Goal: Check status

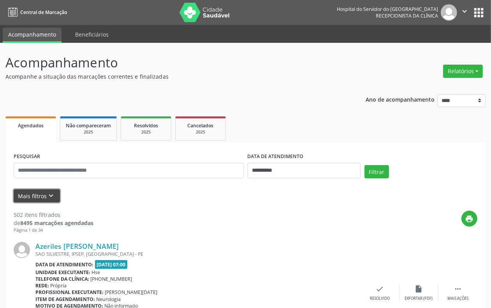
click at [43, 195] on button "Mais filtros keyboard_arrow_down" at bounding box center [37, 196] width 46 height 14
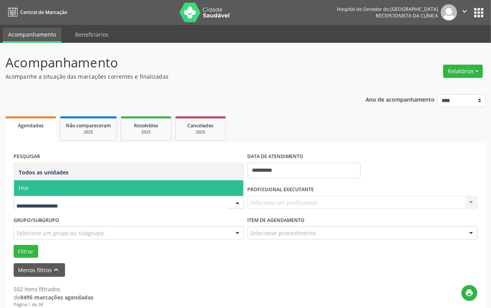
click at [64, 192] on span "Hse" at bounding box center [128, 188] width 229 height 16
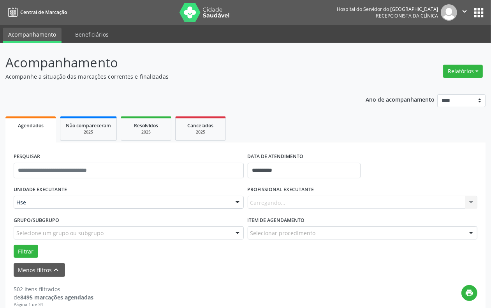
drag, startPoint x: 281, startPoint y: 160, endPoint x: 284, endPoint y: 163, distance: 4.1
click at [283, 160] on label "DATA DE ATENDIMENTO" at bounding box center [276, 157] width 56 height 12
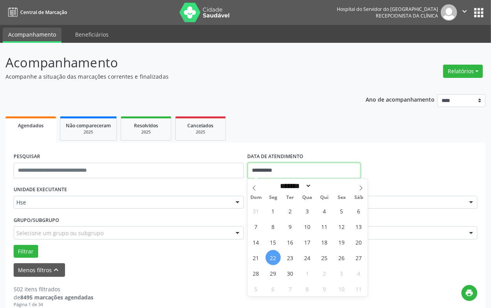
click at [287, 174] on input "**********" at bounding box center [304, 171] width 113 height 16
click at [274, 257] on span "22" at bounding box center [273, 257] width 15 height 15
type input "**********"
click at [274, 258] on span "22" at bounding box center [273, 257] width 15 height 15
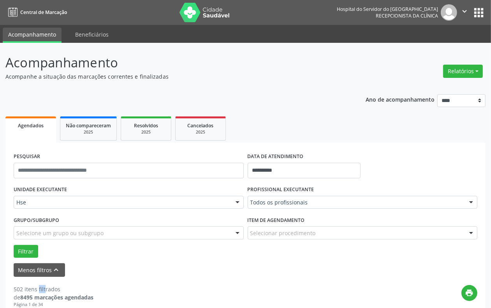
click at [274, 258] on form "**********" at bounding box center [246, 214] width 464 height 126
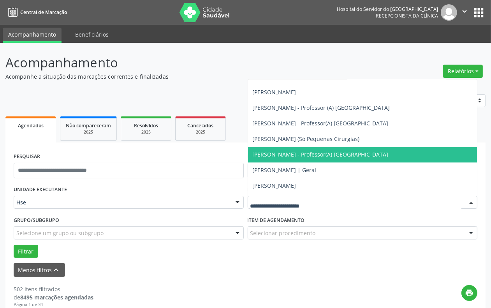
scroll to position [5161, 0]
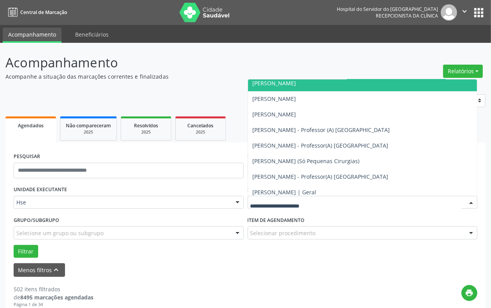
click at [277, 81] on span "[PERSON_NAME]" at bounding box center [275, 82] width 44 height 7
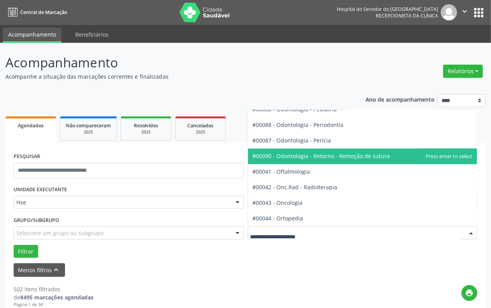
scroll to position [1022, 0]
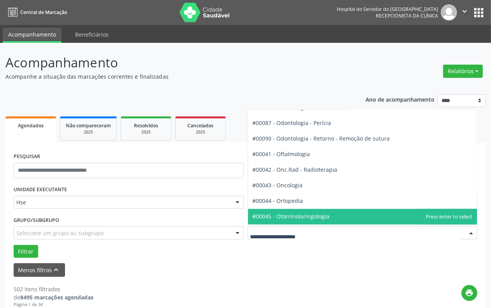
click at [300, 216] on span "#00045 - Otorrinolaringologia" at bounding box center [291, 216] width 77 height 7
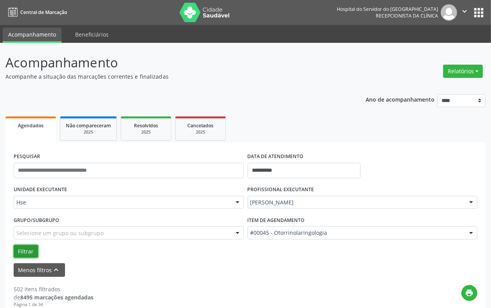
click at [22, 250] on button "Filtrar" at bounding box center [26, 251] width 25 height 13
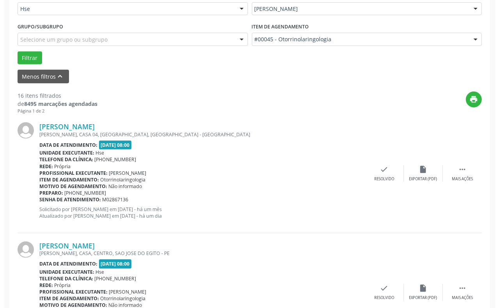
scroll to position [195, 0]
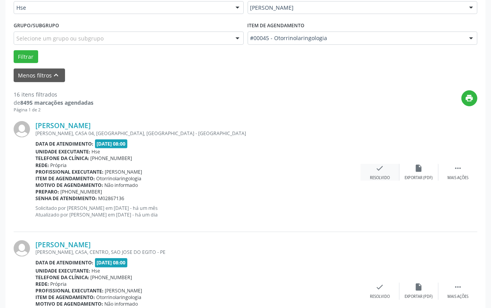
click at [381, 168] on icon "check" at bounding box center [380, 168] width 9 height 9
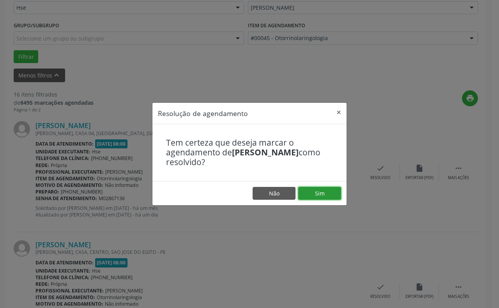
click at [317, 192] on button "Sim" at bounding box center [319, 193] width 43 height 13
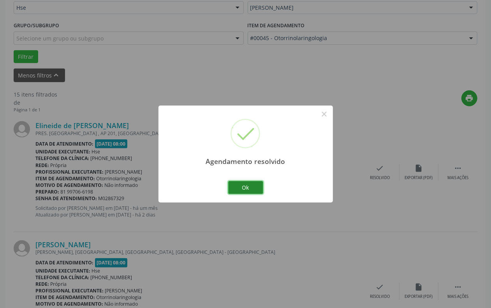
click at [245, 186] on button "Ok" at bounding box center [245, 187] width 35 height 13
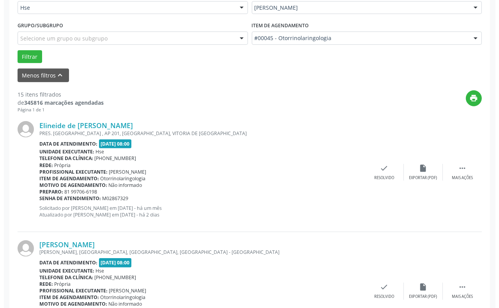
scroll to position [146, 0]
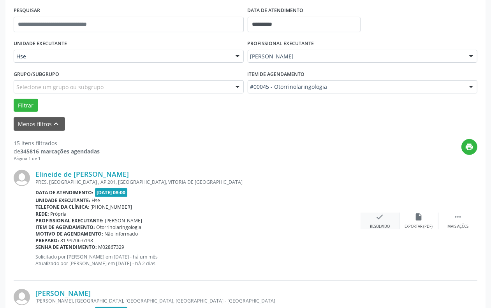
click at [379, 218] on icon "check" at bounding box center [380, 217] width 9 height 9
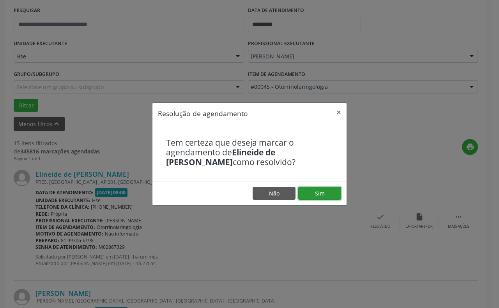
click at [315, 192] on button "Sim" at bounding box center [319, 193] width 43 height 13
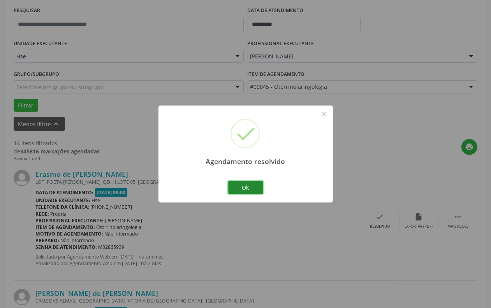
click at [245, 186] on button "Ok" at bounding box center [245, 187] width 35 height 13
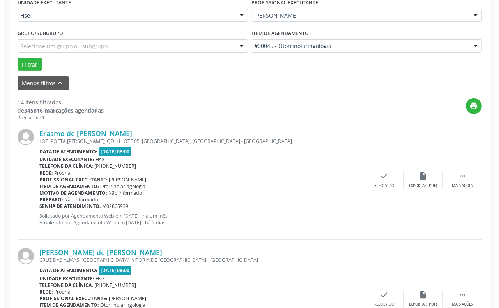
scroll to position [243, 0]
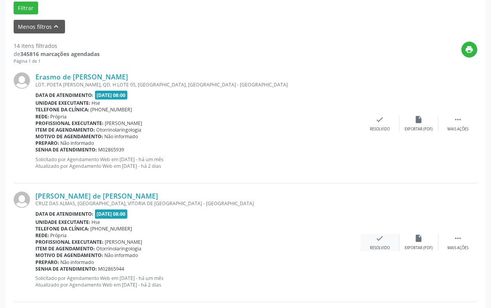
click at [380, 238] on icon "check" at bounding box center [380, 238] width 9 height 9
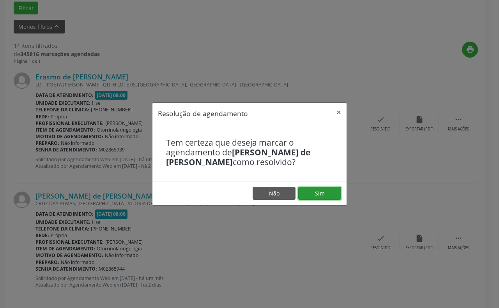
click at [320, 188] on button "Sim" at bounding box center [319, 193] width 43 height 13
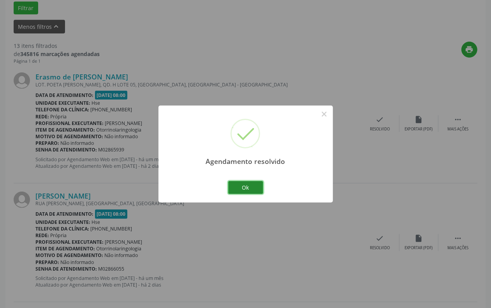
click at [243, 184] on button "Ok" at bounding box center [245, 187] width 35 height 13
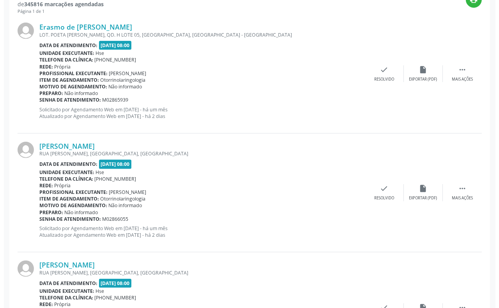
scroll to position [341, 0]
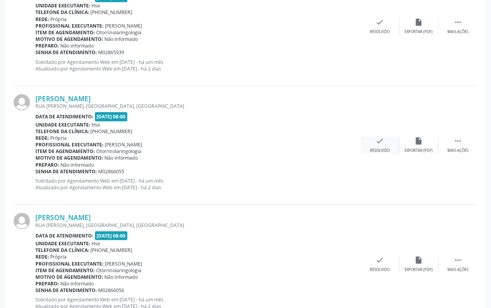
click at [380, 143] on icon "check" at bounding box center [380, 141] width 9 height 9
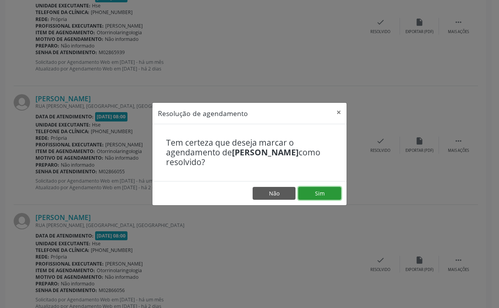
click at [317, 190] on button "Sim" at bounding box center [319, 193] width 43 height 13
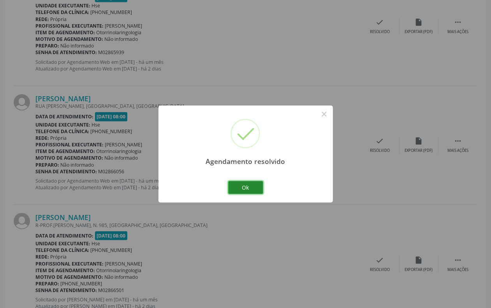
click at [245, 188] on button "Ok" at bounding box center [245, 187] width 35 height 13
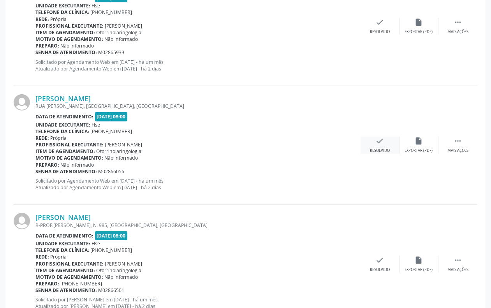
click at [382, 140] on icon "check" at bounding box center [380, 141] width 9 height 9
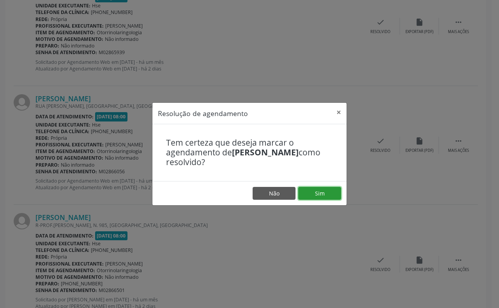
click at [319, 193] on button "Sim" at bounding box center [319, 193] width 43 height 13
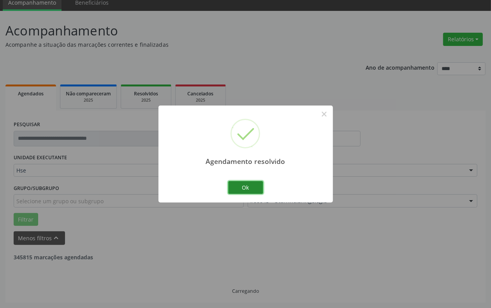
click at [245, 185] on button "Ok" at bounding box center [245, 187] width 35 height 13
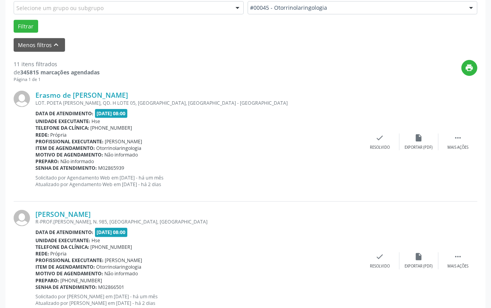
scroll to position [227, 0]
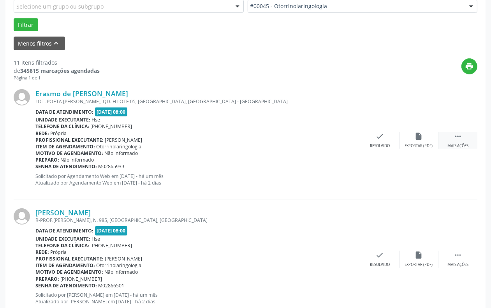
click at [458, 136] on icon "" at bounding box center [458, 136] width 9 height 9
click at [421, 137] on icon "alarm_off" at bounding box center [419, 136] width 9 height 9
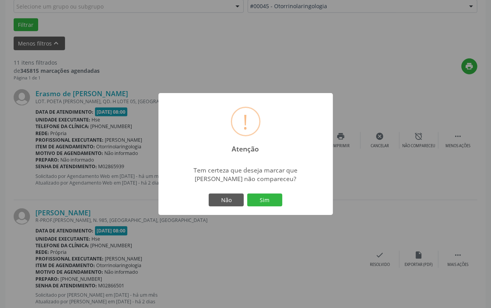
click at [262, 200] on button "Sim" at bounding box center [264, 200] width 35 height 13
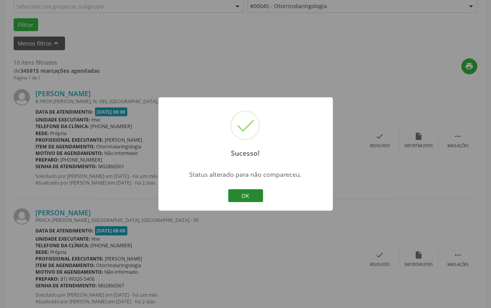
click at [247, 195] on button "OK" at bounding box center [245, 195] width 35 height 13
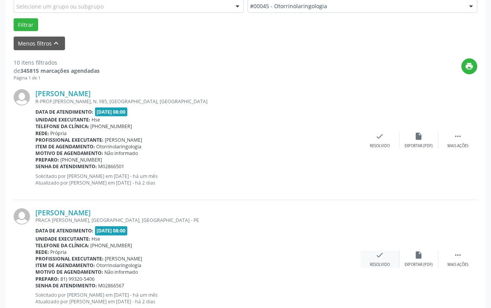
click at [380, 254] on icon "check" at bounding box center [380, 255] width 9 height 9
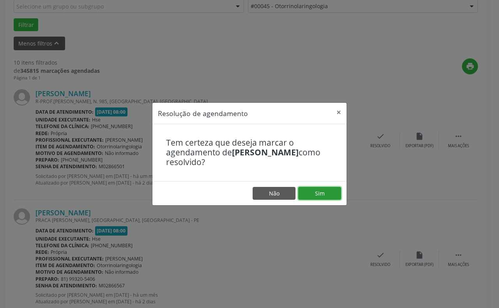
click at [315, 191] on button "Sim" at bounding box center [319, 193] width 43 height 13
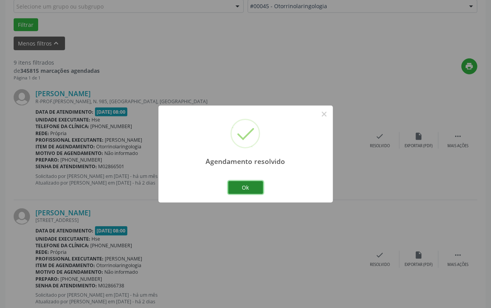
click at [240, 186] on button "Ok" at bounding box center [245, 187] width 35 height 13
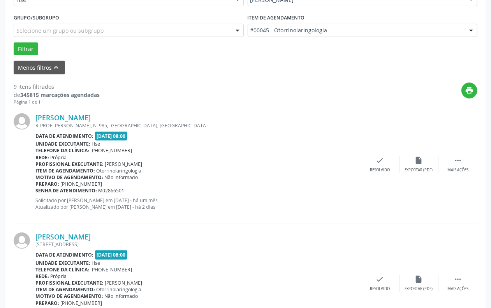
scroll to position [178, 0]
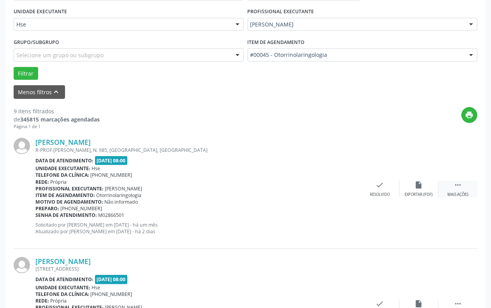
click at [458, 183] on icon "" at bounding box center [458, 185] width 9 height 9
click at [421, 182] on icon "alarm_off" at bounding box center [419, 185] width 9 height 9
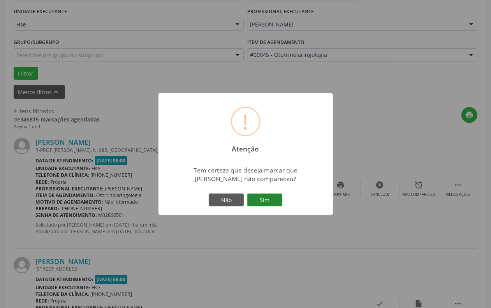
click at [265, 196] on button "Sim" at bounding box center [264, 200] width 35 height 13
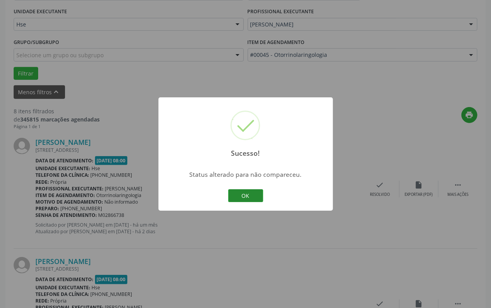
click at [242, 191] on button "OK" at bounding box center [245, 195] width 35 height 13
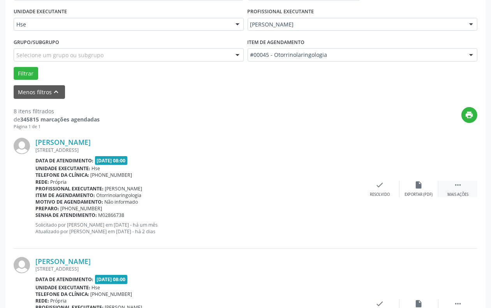
click at [462, 182] on icon "" at bounding box center [458, 185] width 9 height 9
click at [419, 185] on icon "alarm_off" at bounding box center [419, 185] width 9 height 9
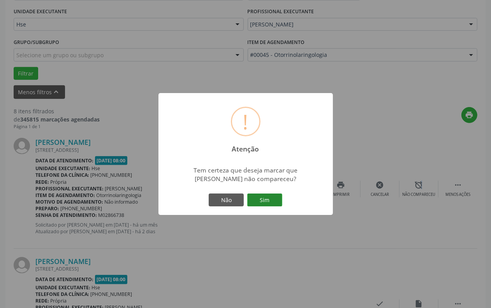
click at [263, 197] on button "Sim" at bounding box center [264, 200] width 35 height 13
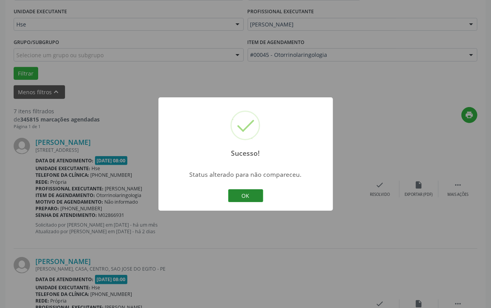
click at [247, 192] on button "OK" at bounding box center [245, 195] width 35 height 13
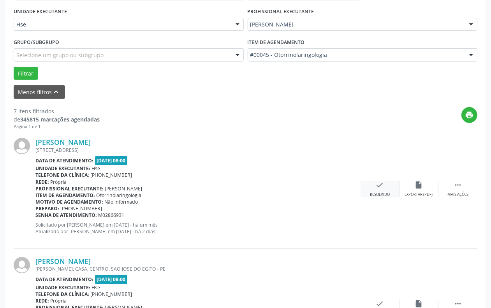
click at [380, 183] on icon "check" at bounding box center [380, 185] width 9 height 9
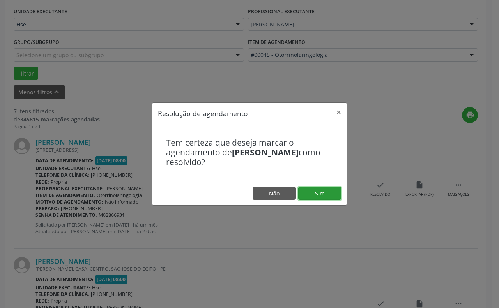
click at [318, 191] on button "Sim" at bounding box center [319, 193] width 43 height 13
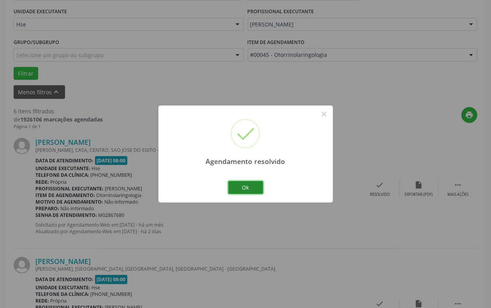
click at [246, 188] on button "Ok" at bounding box center [245, 187] width 35 height 13
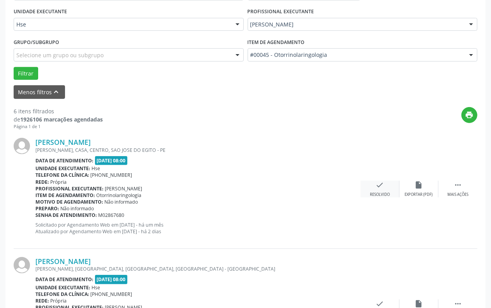
click at [378, 182] on icon "check" at bounding box center [380, 185] width 9 height 9
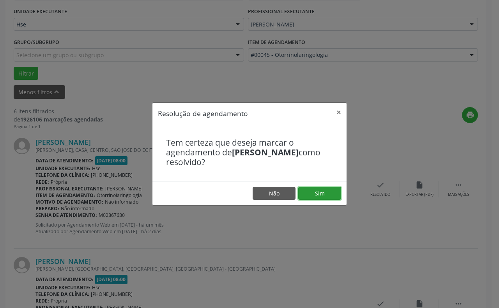
click at [317, 190] on button "Sim" at bounding box center [319, 193] width 43 height 13
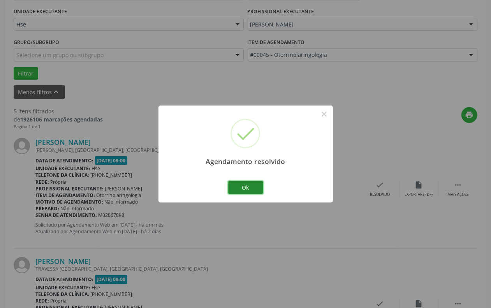
click at [248, 188] on button "Ok" at bounding box center [245, 187] width 35 height 13
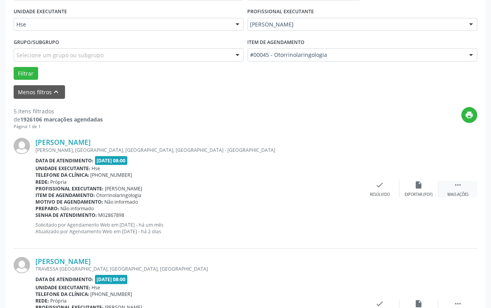
click at [458, 183] on icon "" at bounding box center [458, 185] width 9 height 9
click at [419, 182] on icon "alarm_off" at bounding box center [419, 185] width 9 height 9
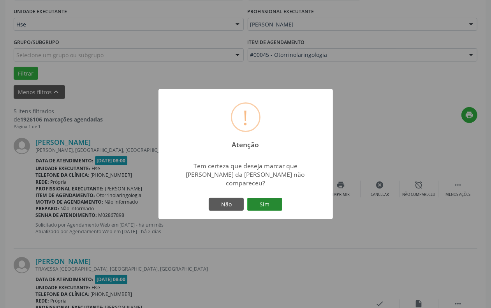
click at [263, 198] on button "Sim" at bounding box center [264, 204] width 35 height 13
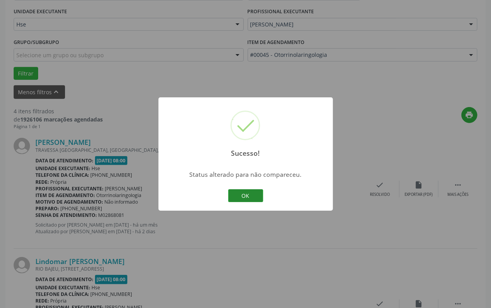
click at [244, 192] on button "OK" at bounding box center [245, 195] width 35 height 13
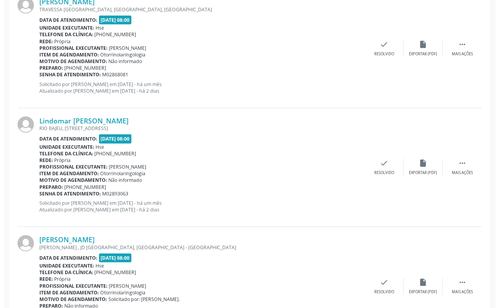
scroll to position [324, 0]
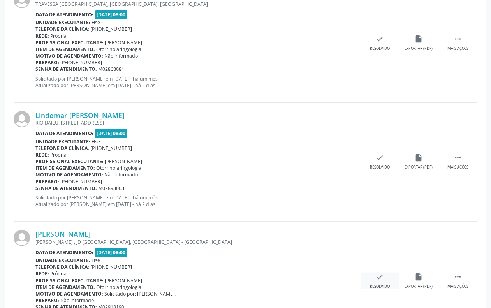
click at [381, 275] on icon "check" at bounding box center [380, 277] width 9 height 9
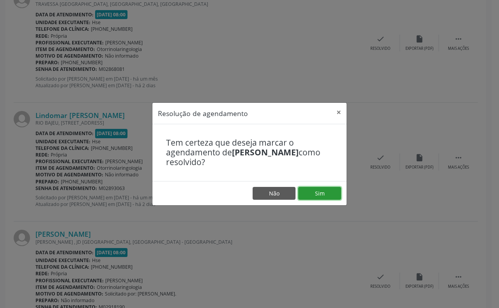
click at [317, 191] on button "Sim" at bounding box center [319, 193] width 43 height 13
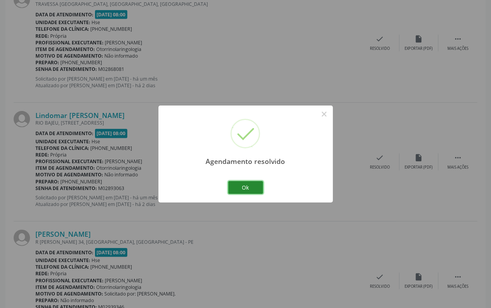
click at [241, 185] on button "Ok" at bounding box center [245, 187] width 35 height 13
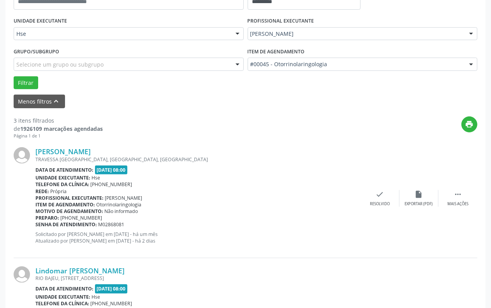
scroll to position [175, 0]
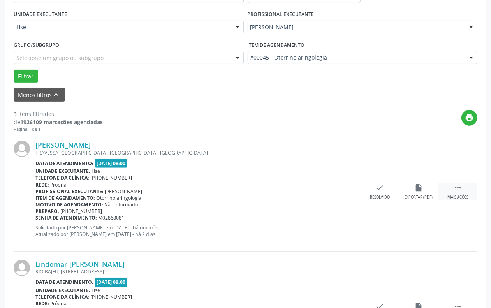
click at [458, 187] on icon "" at bounding box center [458, 187] width 9 height 9
click at [418, 186] on icon "alarm_off" at bounding box center [419, 187] width 9 height 9
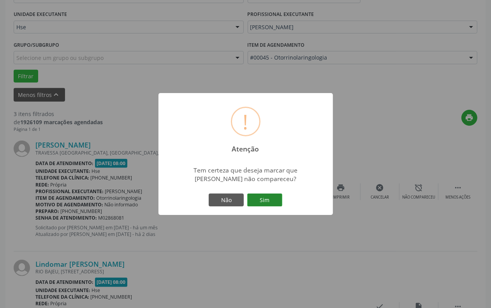
click at [262, 198] on button "Sim" at bounding box center [264, 200] width 35 height 13
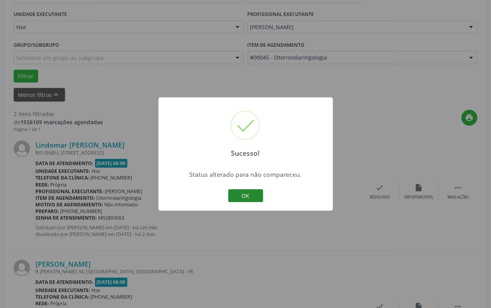
click at [247, 193] on button "OK" at bounding box center [245, 195] width 35 height 13
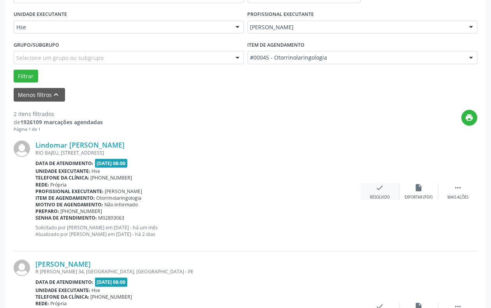
click at [381, 184] on icon "check" at bounding box center [380, 187] width 9 height 9
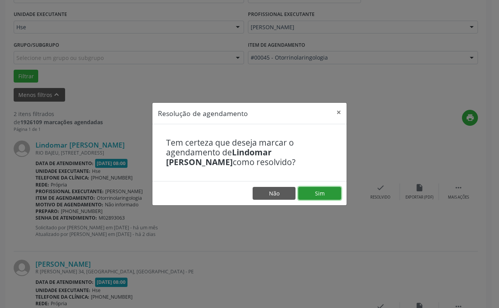
click at [315, 190] on button "Sim" at bounding box center [319, 193] width 43 height 13
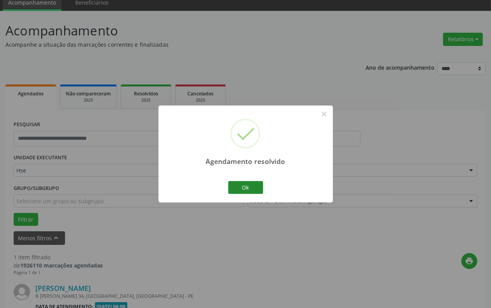
scroll to position [132, 0]
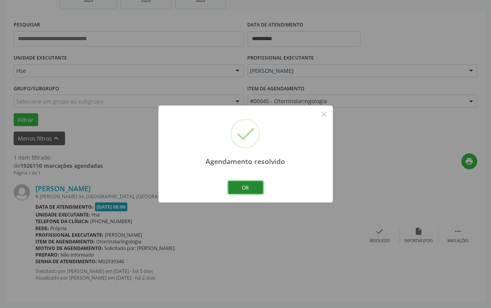
click at [248, 184] on button "Ok" at bounding box center [245, 187] width 35 height 13
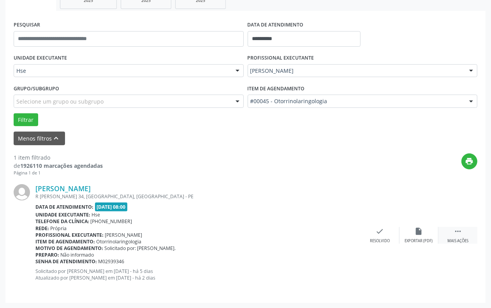
click at [459, 228] on icon "" at bounding box center [458, 231] width 9 height 9
click at [419, 229] on icon "alarm_off" at bounding box center [419, 231] width 9 height 9
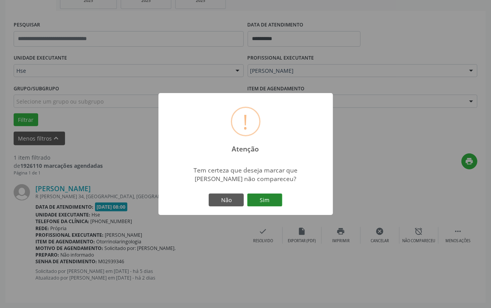
click at [266, 199] on button "Sim" at bounding box center [264, 200] width 35 height 13
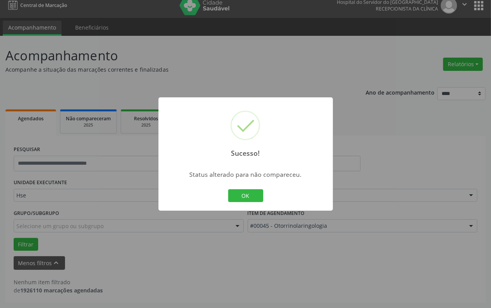
scroll to position [7, 0]
click at [242, 194] on button "OK" at bounding box center [245, 195] width 35 height 13
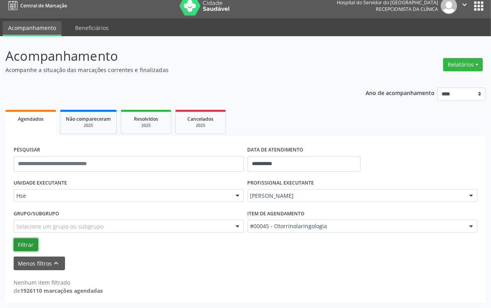
click at [26, 245] on button "Filtrar" at bounding box center [26, 244] width 25 height 13
click at [22, 241] on button "Filtrar" at bounding box center [26, 244] width 25 height 13
